Goal: Task Accomplishment & Management: Manage account settings

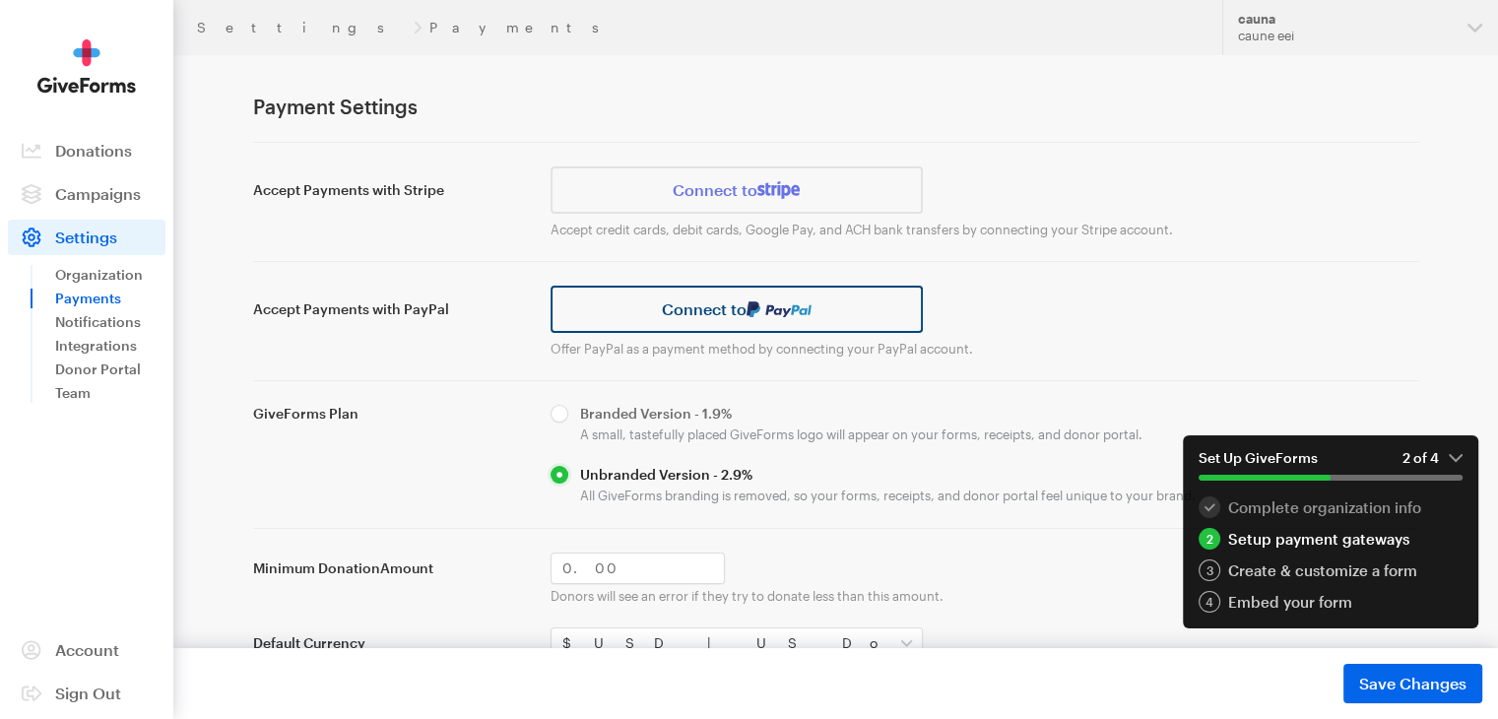
click at [713, 311] on link "Connect to" at bounding box center [737, 309] width 373 height 47
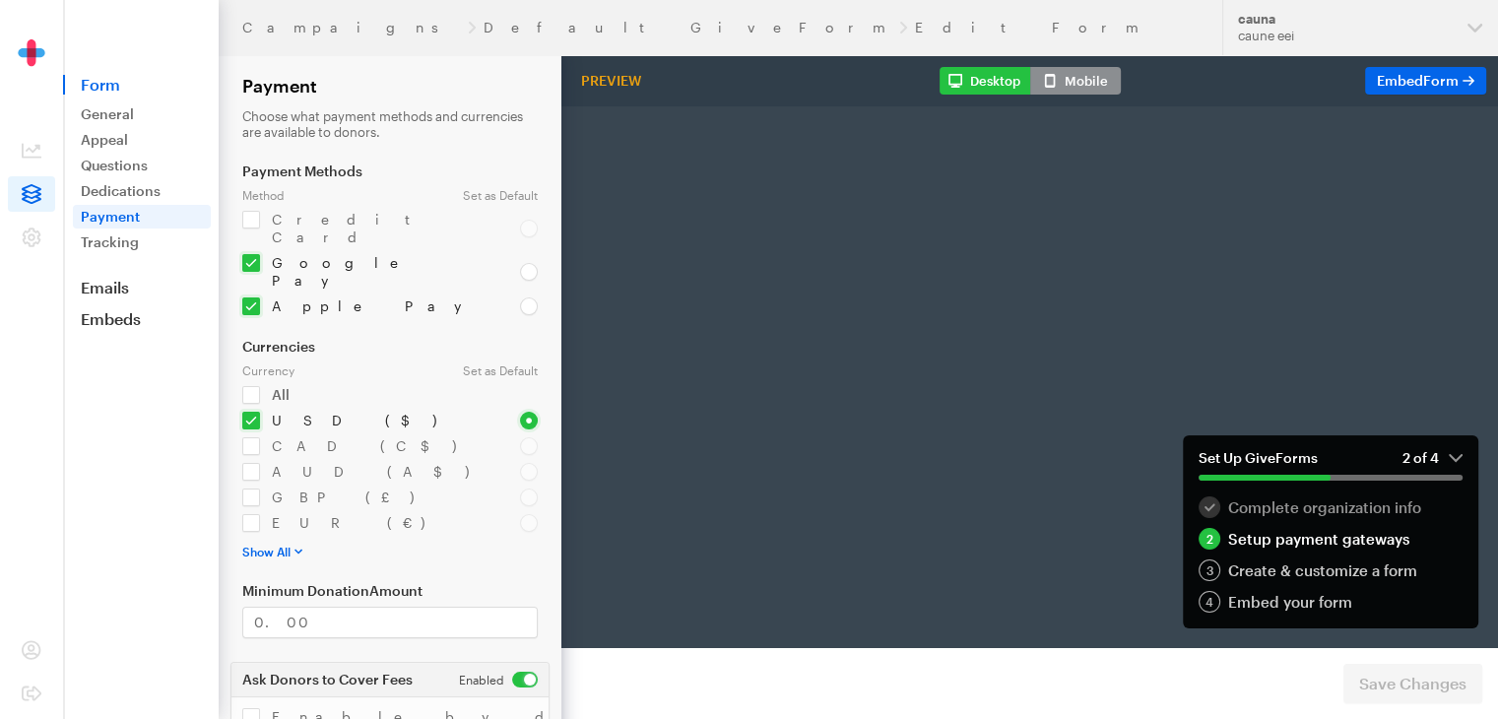
radio input "true"
type input "2"
type input "test@test.com"
type input "first"
type input "last"
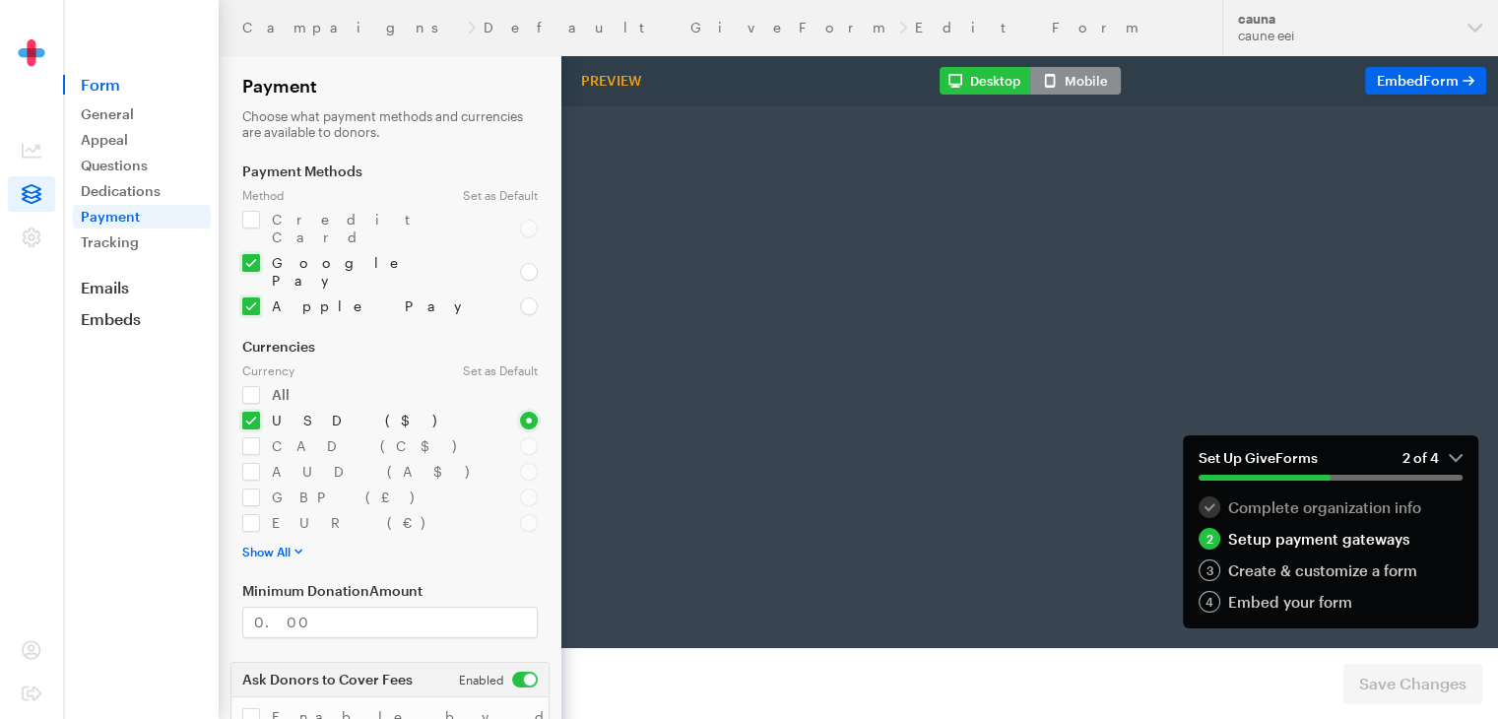
checkbox input "false"
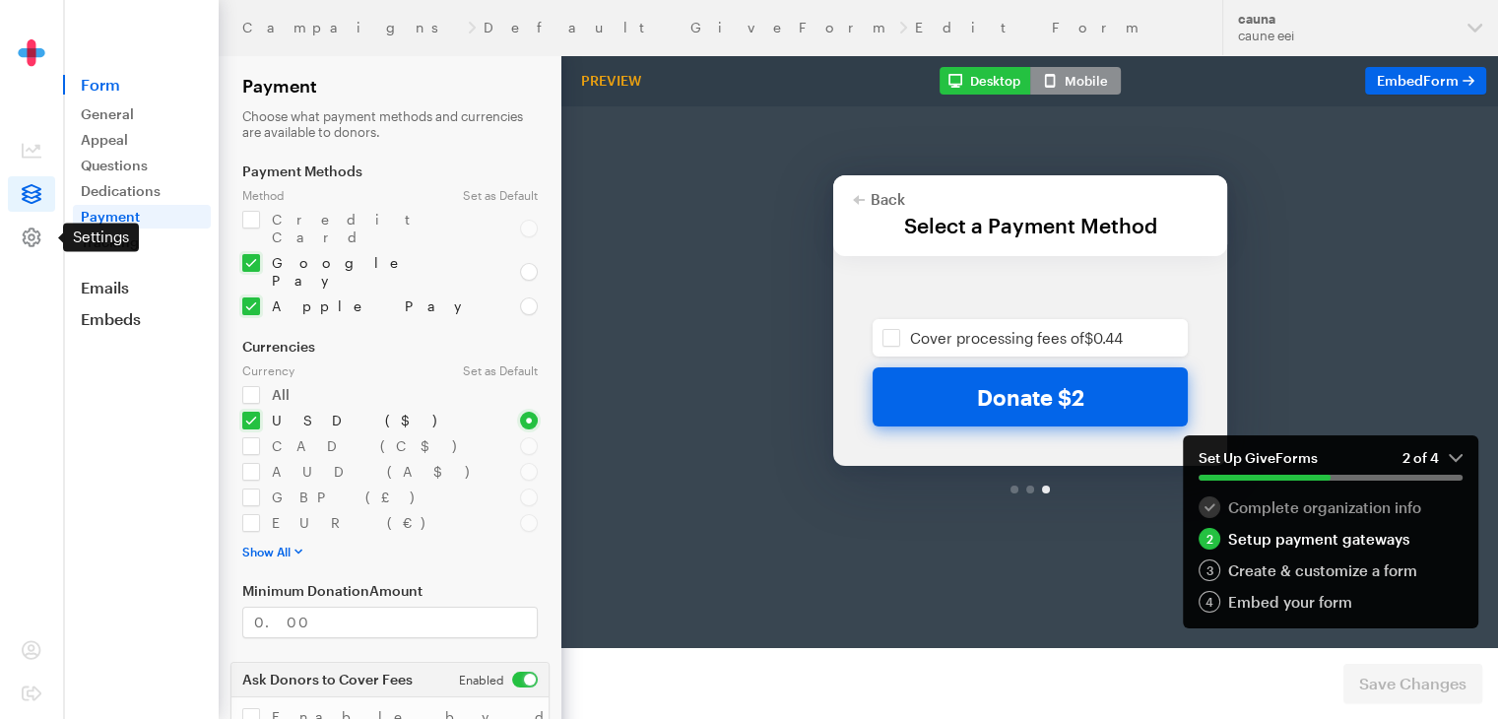
click at [26, 249] on span at bounding box center [31, 237] width 47 height 35
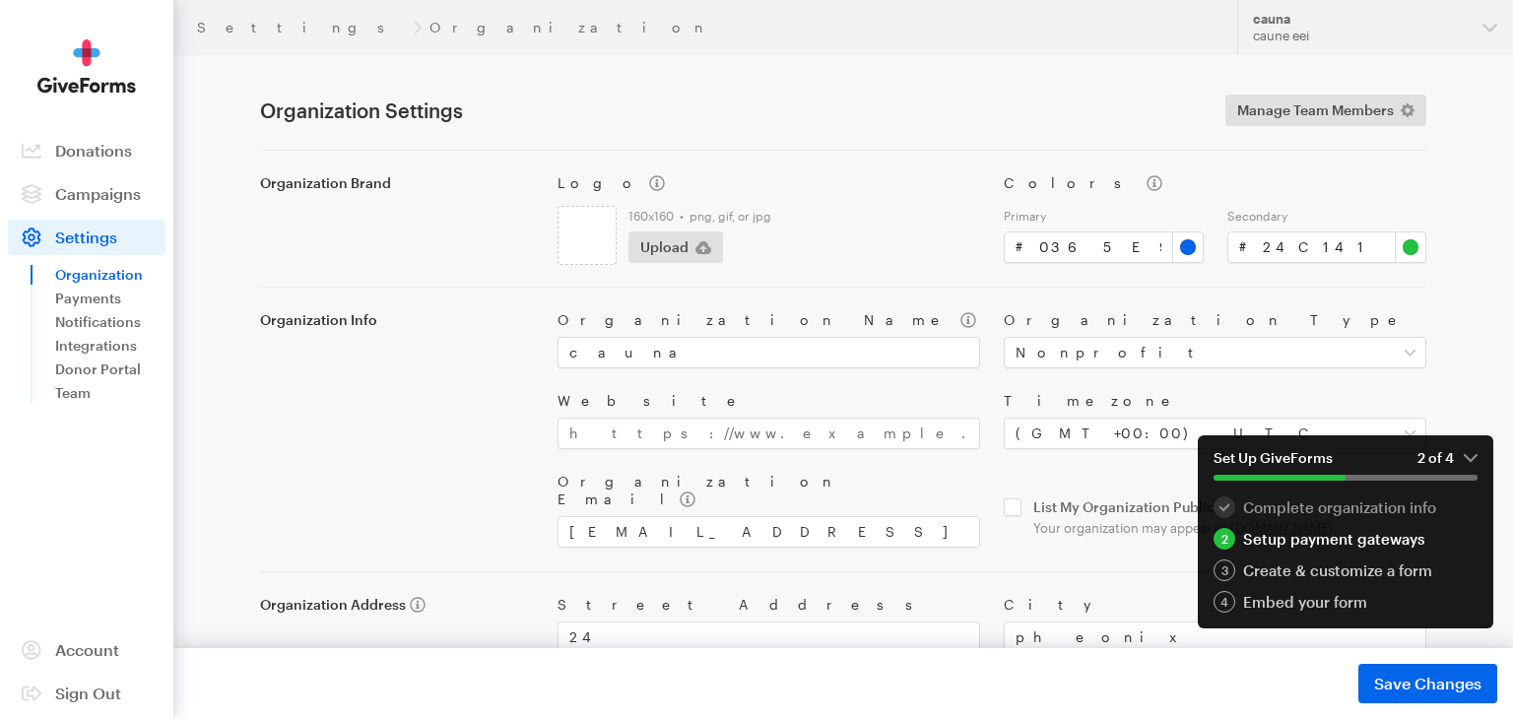
click at [72, 299] on link "Payments" at bounding box center [110, 299] width 110 height 24
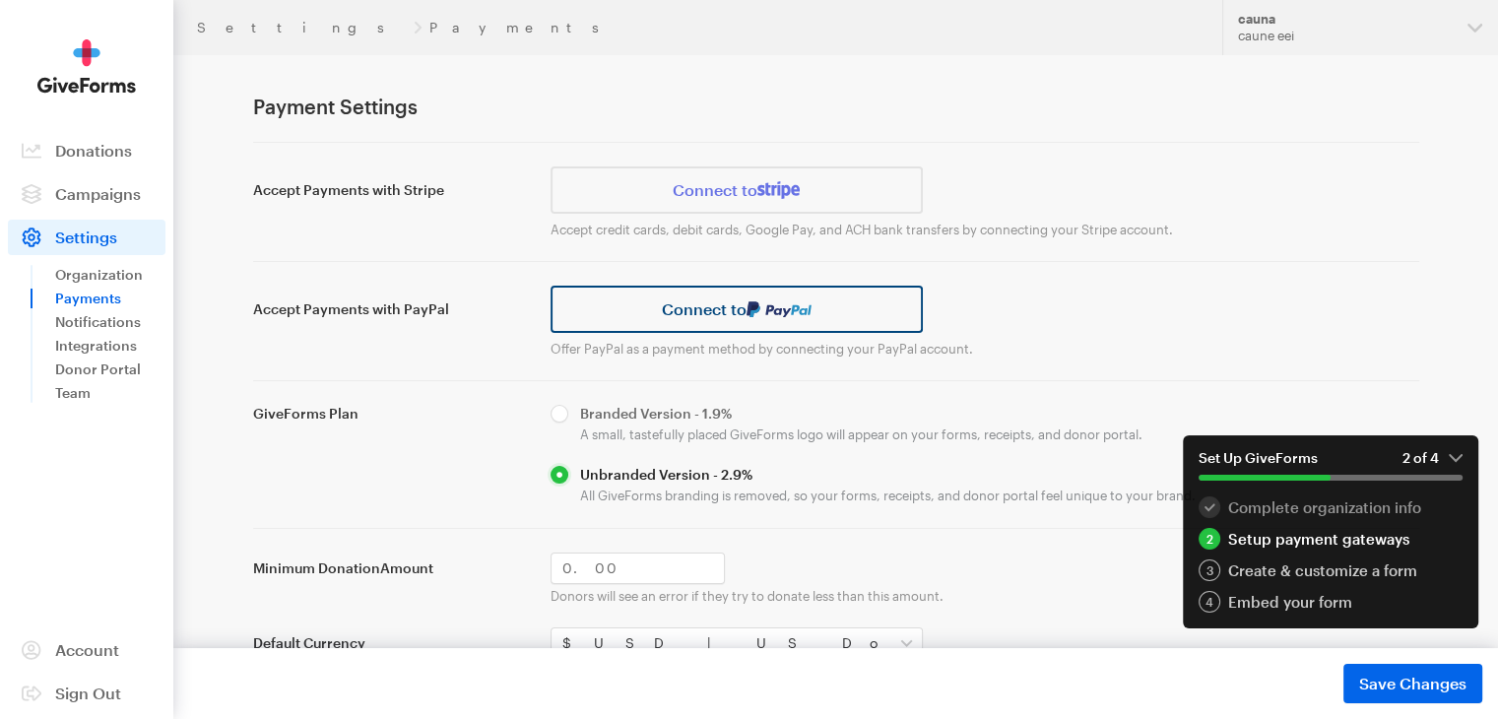
click at [681, 303] on link "Connect to" at bounding box center [737, 309] width 373 height 47
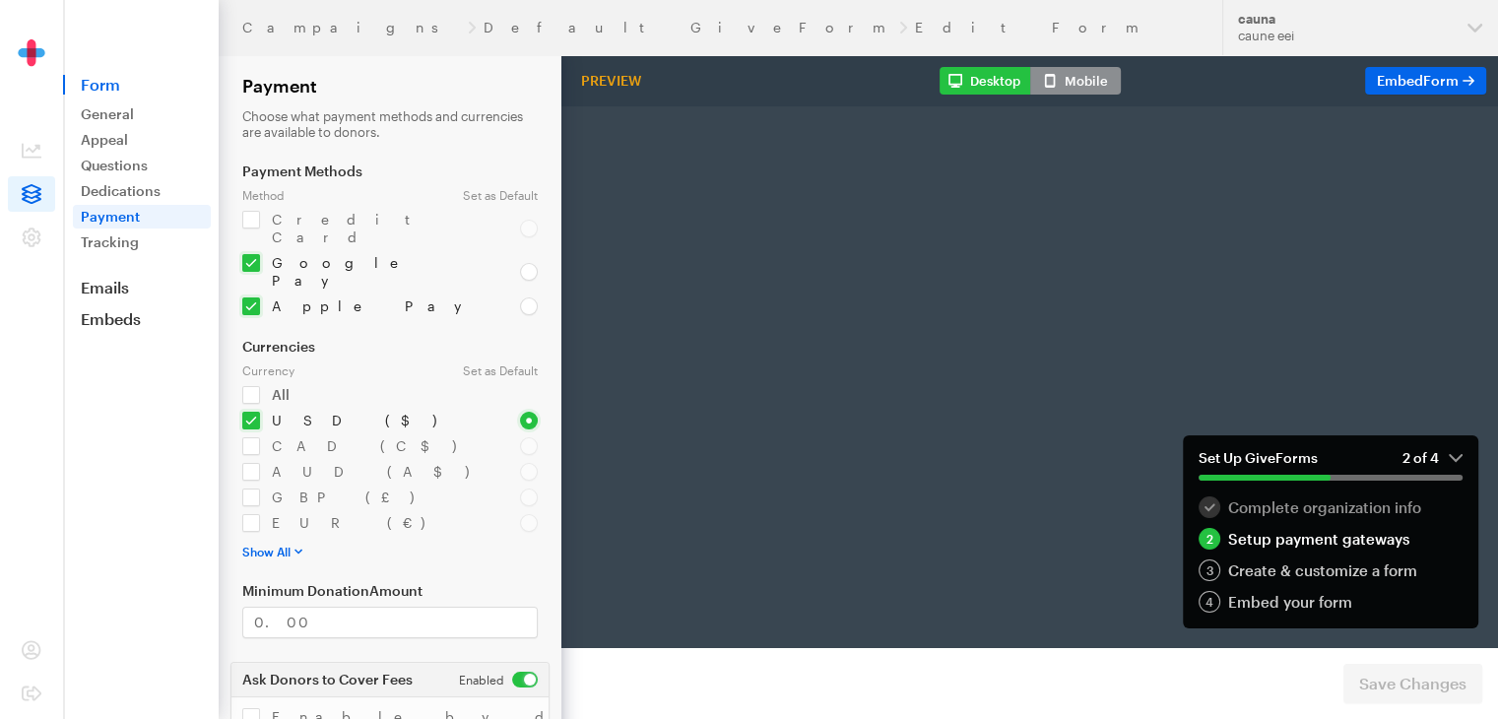
radio input "true"
type input "2"
type input "test@test.com"
type input "first"
type input "last"
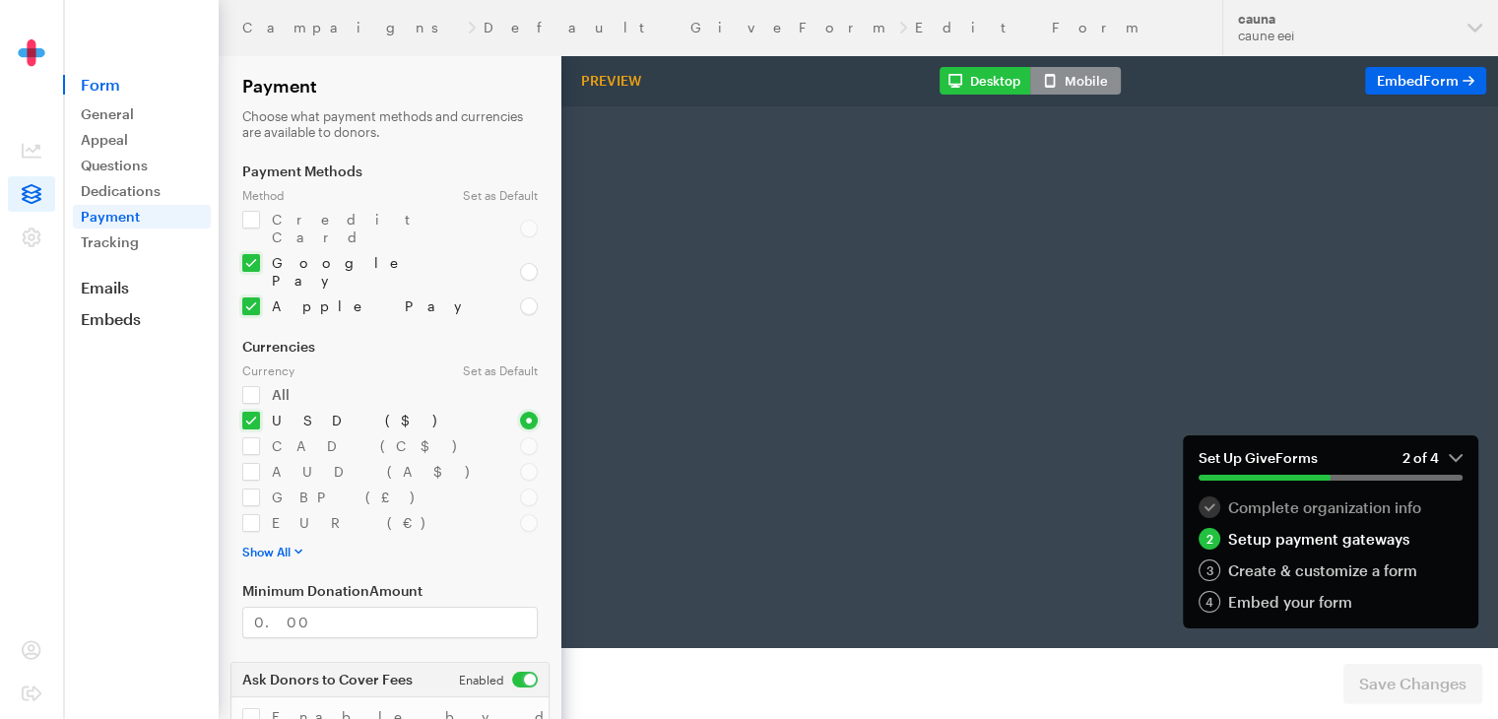
checkbox input "false"
click at [39, 235] on icon at bounding box center [32, 237] width 19 height 19
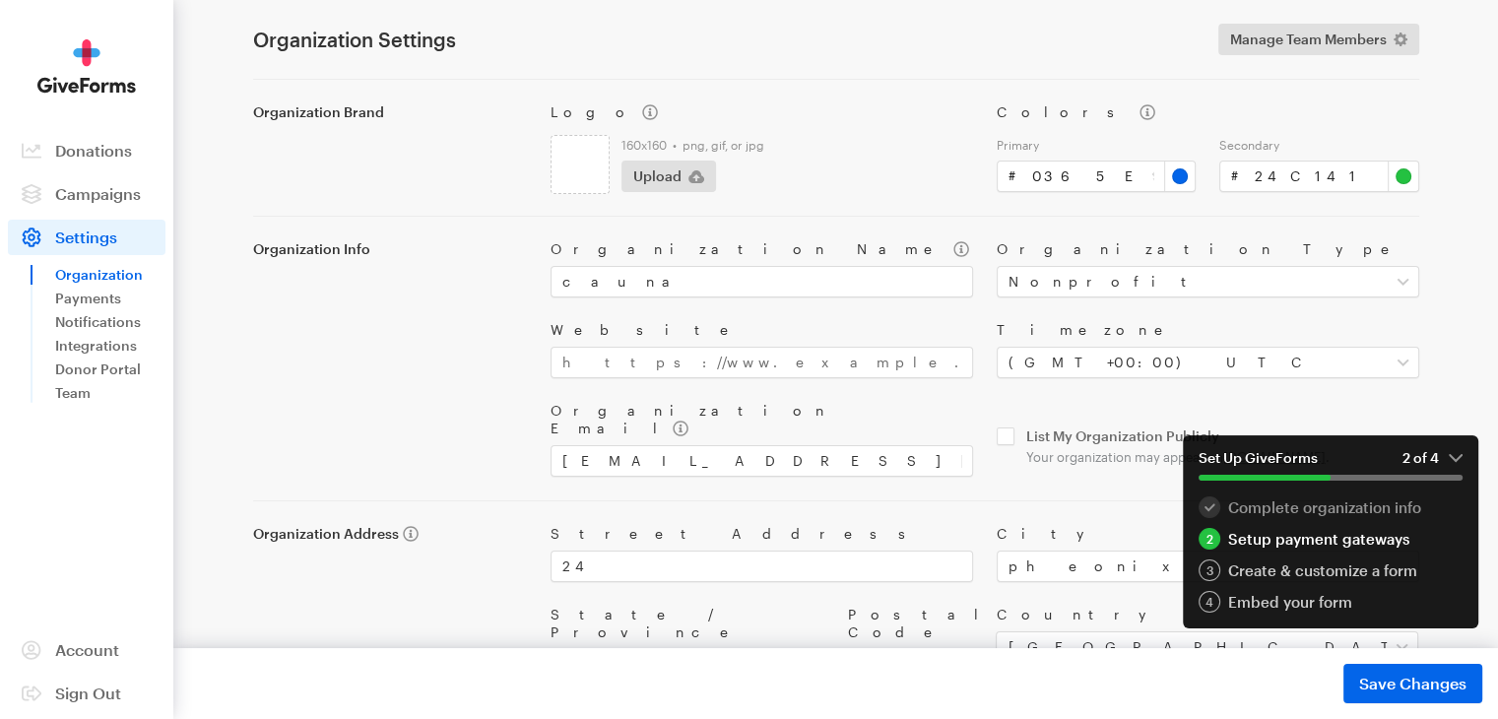
scroll to position [138, 0]
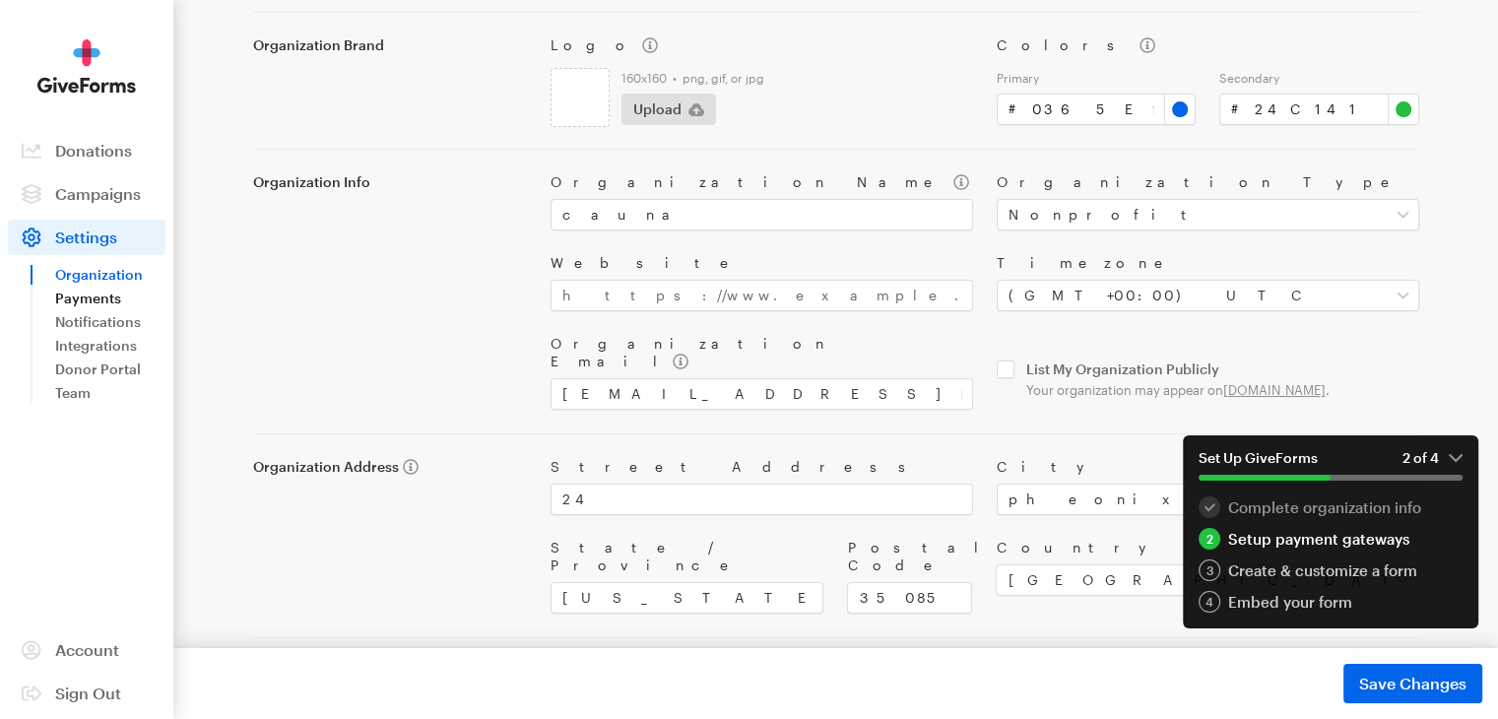
click at [98, 293] on link "Payments" at bounding box center [110, 299] width 110 height 24
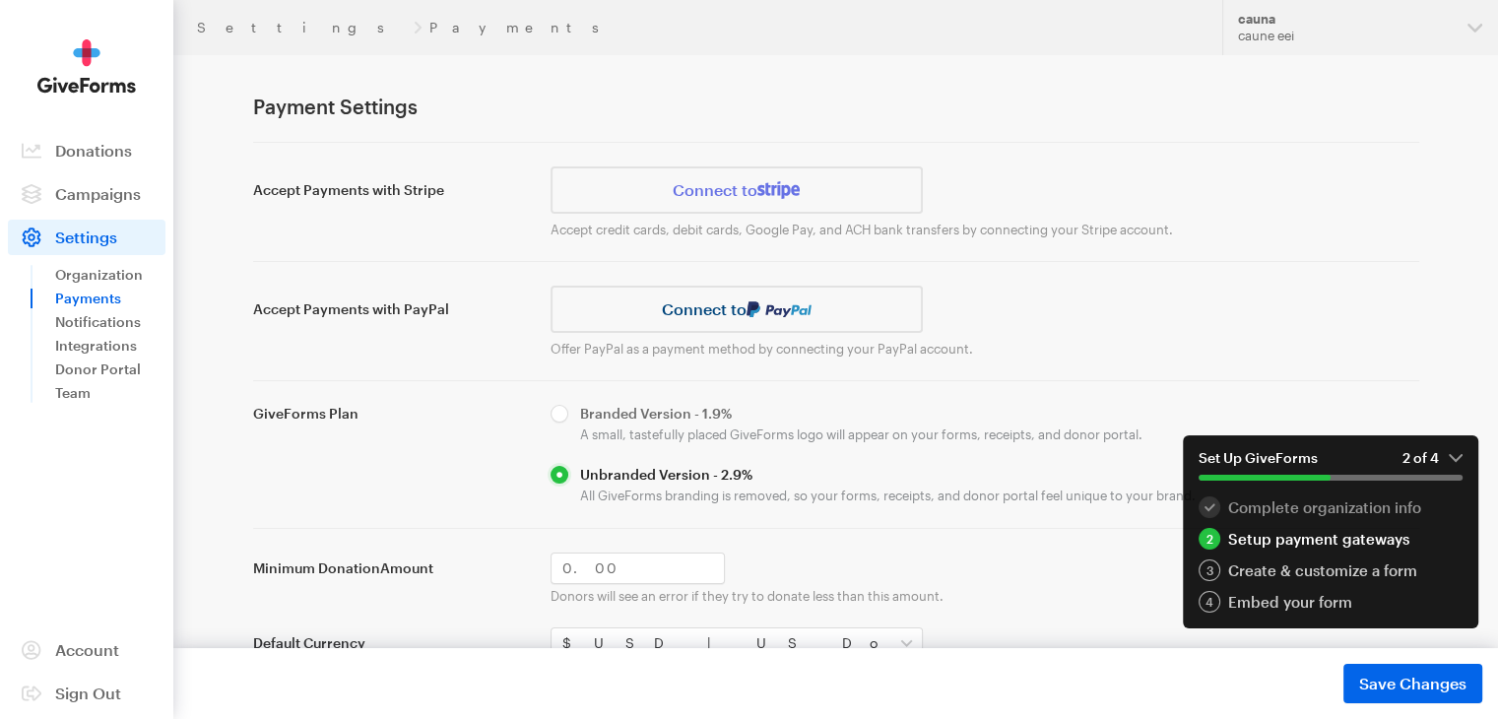
click at [780, 351] on p "Offer PayPal as a payment method by connecting your PayPal account." at bounding box center [985, 349] width 869 height 16
click at [688, 320] on link "Connect to" at bounding box center [737, 309] width 373 height 47
click at [709, 316] on link "Connect to" at bounding box center [737, 309] width 373 height 47
click at [760, 312] on img at bounding box center [779, 309] width 65 height 16
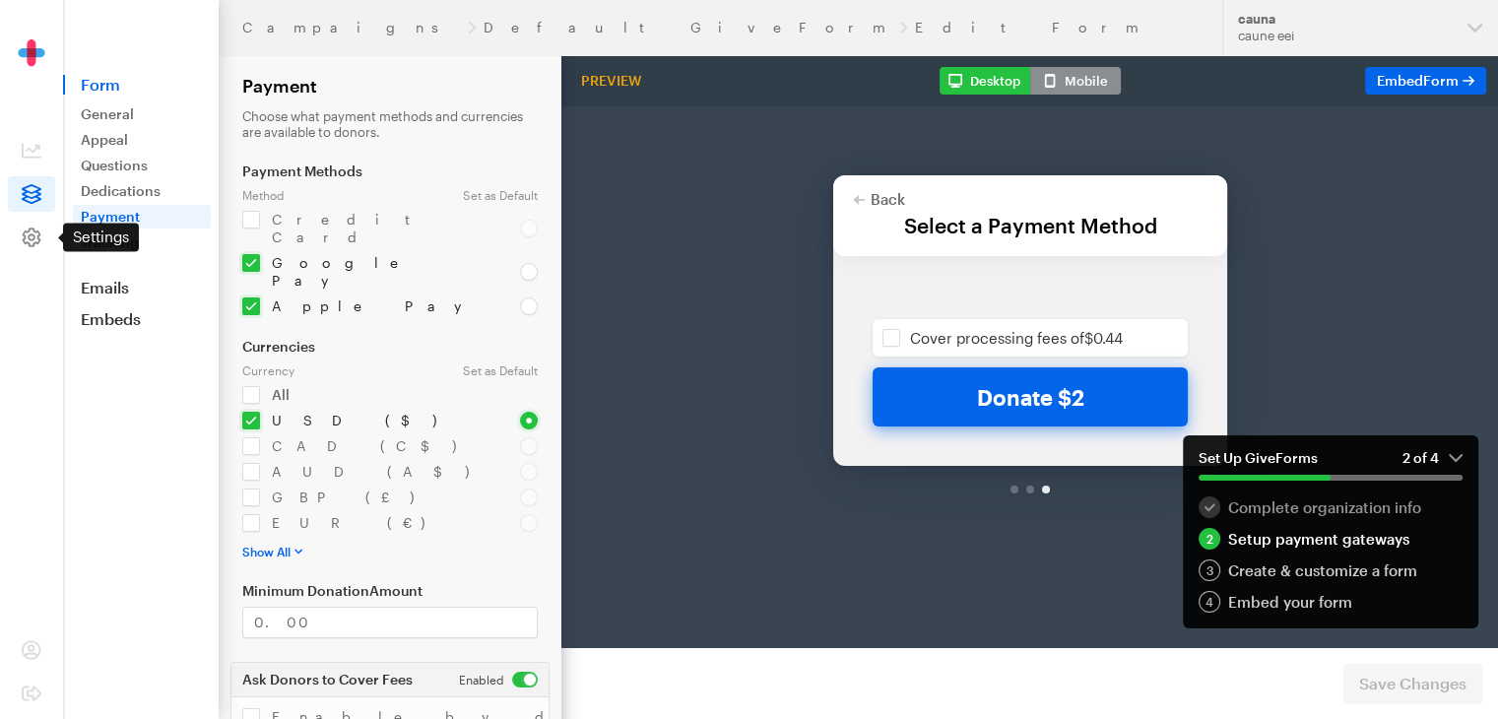
click at [32, 236] on icon at bounding box center [32, 238] width 20 height 20
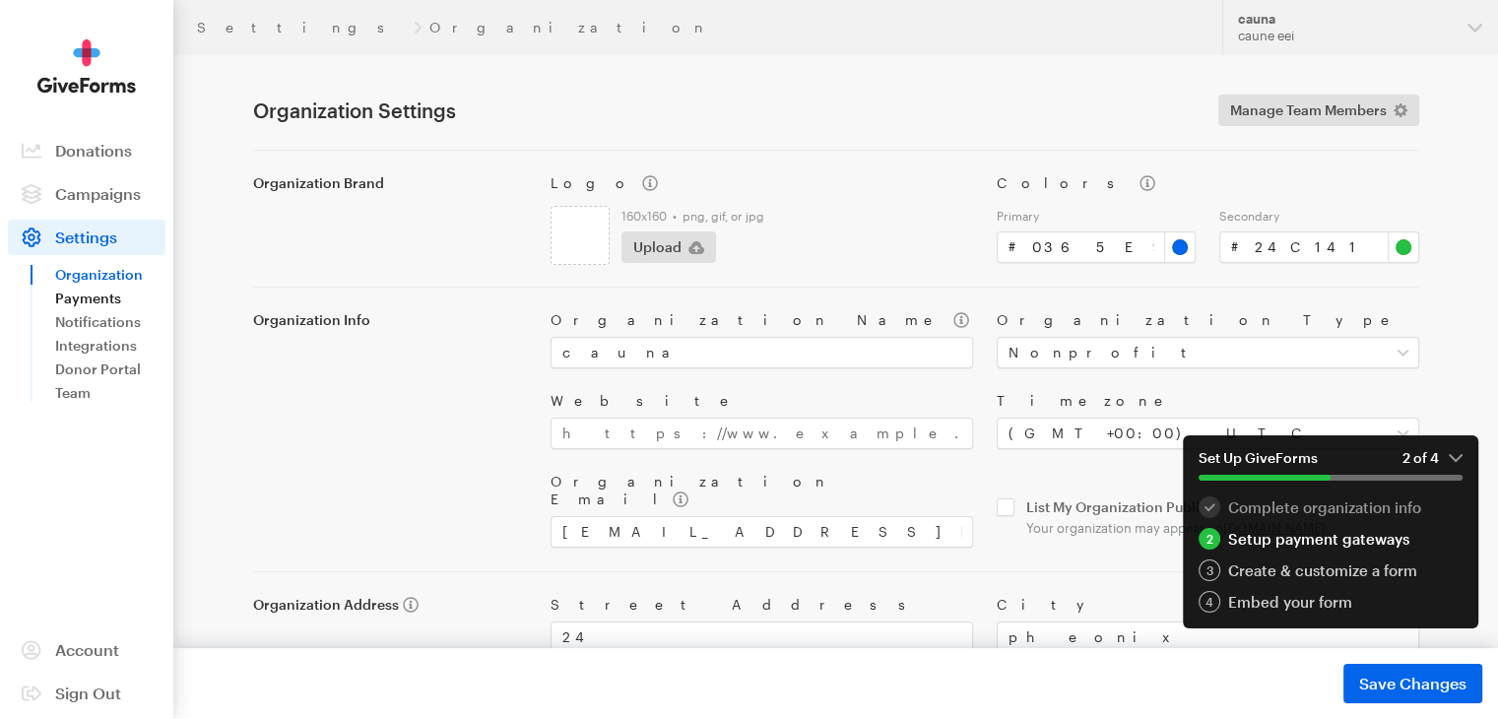
click at [79, 305] on link "Payments" at bounding box center [110, 299] width 110 height 24
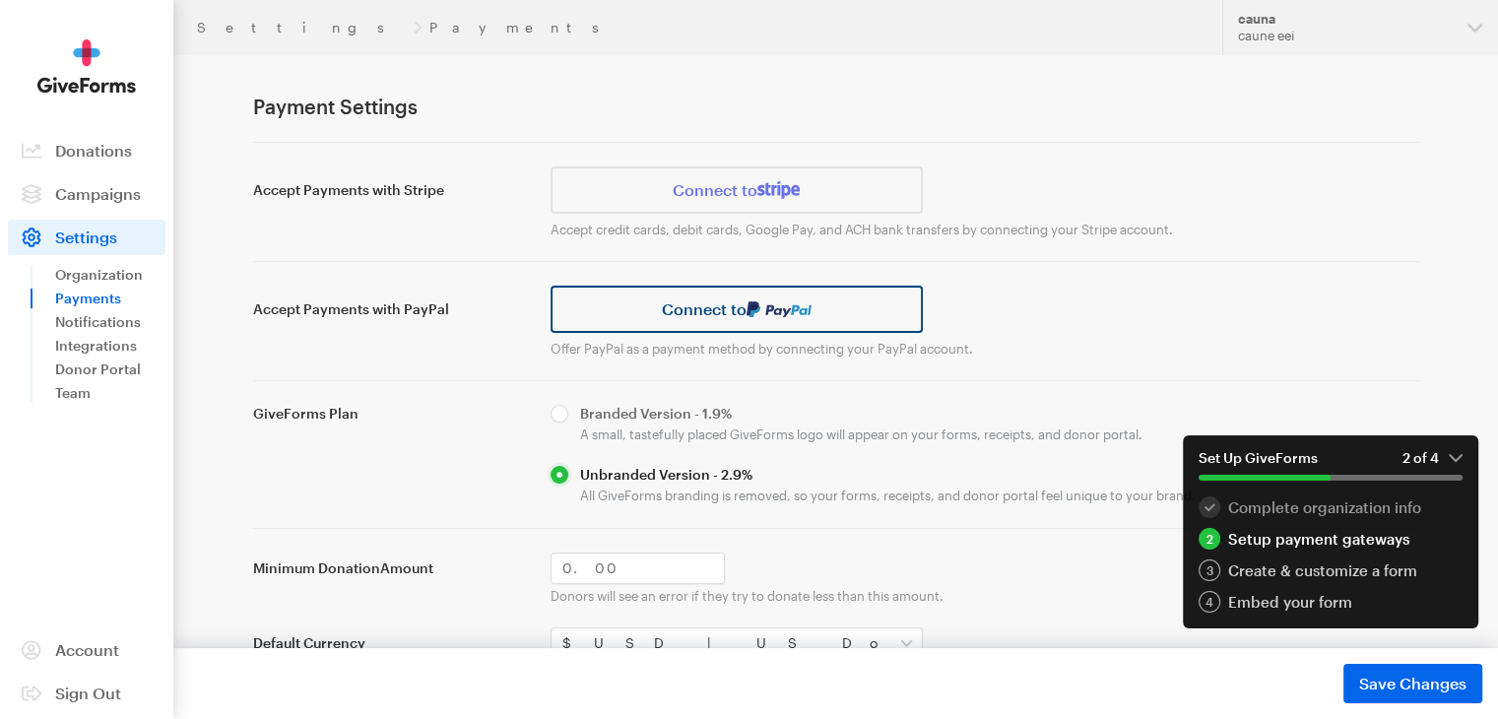
click at [792, 305] on img at bounding box center [779, 309] width 65 height 16
